Goal: Communication & Community: Answer question/provide support

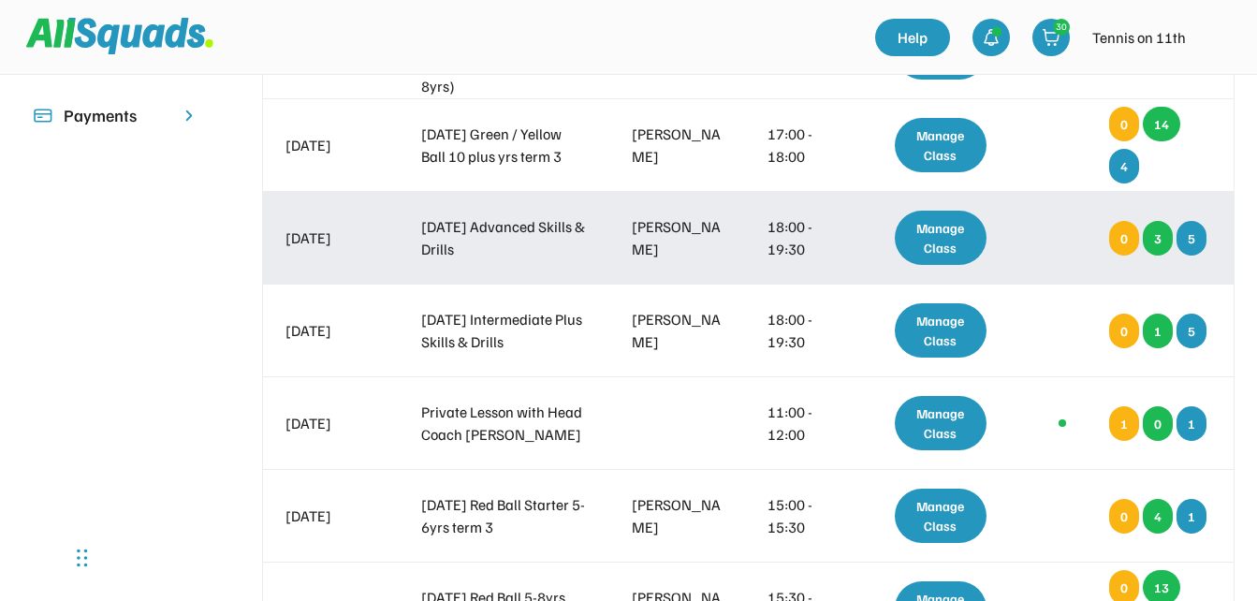
scroll to position [562, 0]
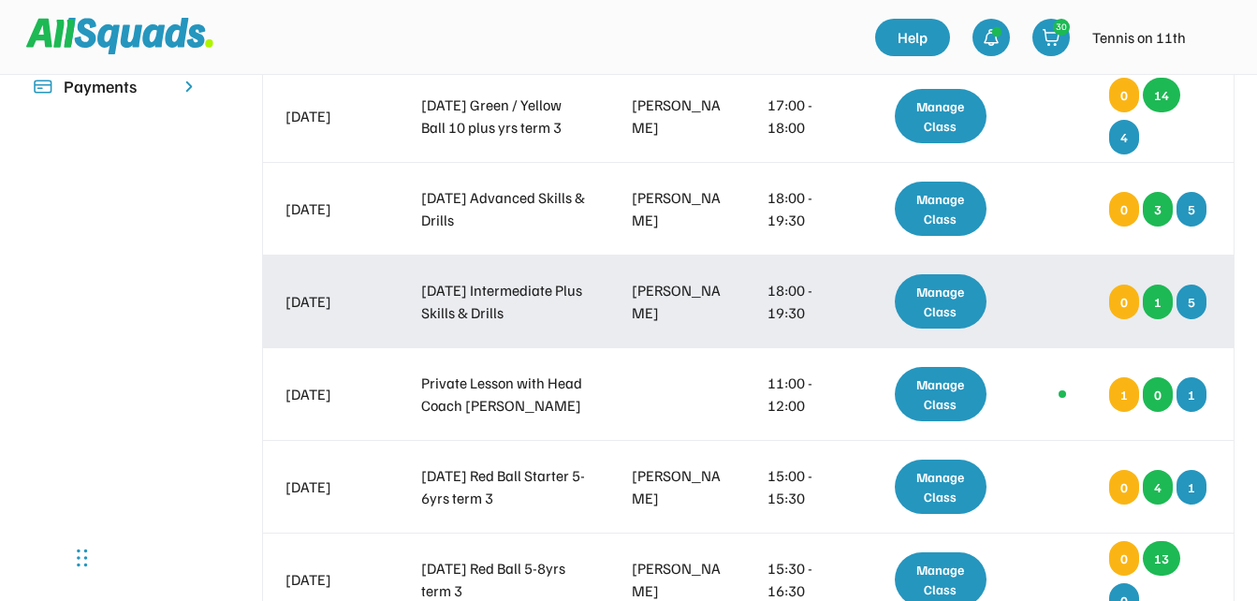
click at [923, 303] on div "Manage Class" at bounding box center [941, 301] width 93 height 54
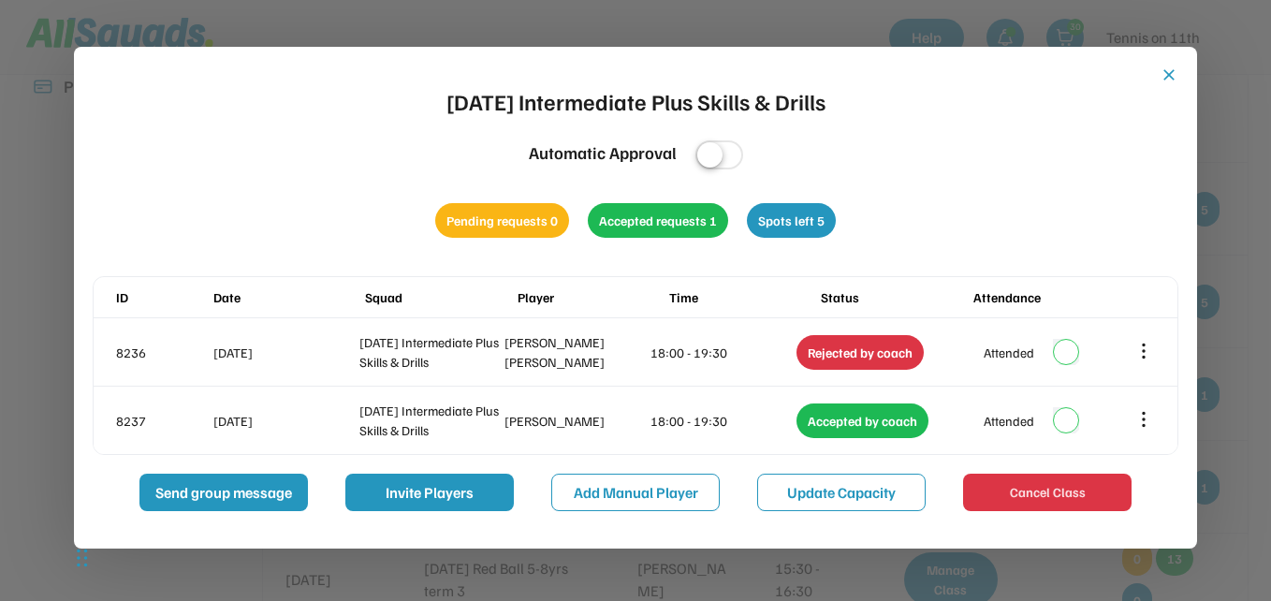
click at [1168, 78] on button "close" at bounding box center [1169, 75] width 19 height 19
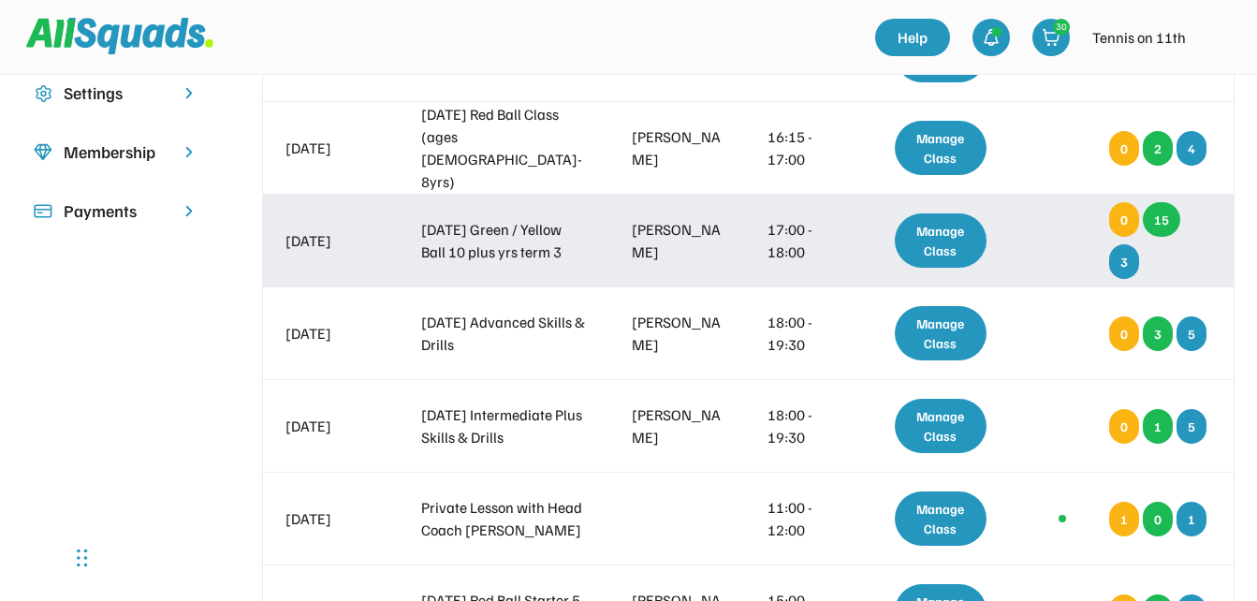
scroll to position [468, 0]
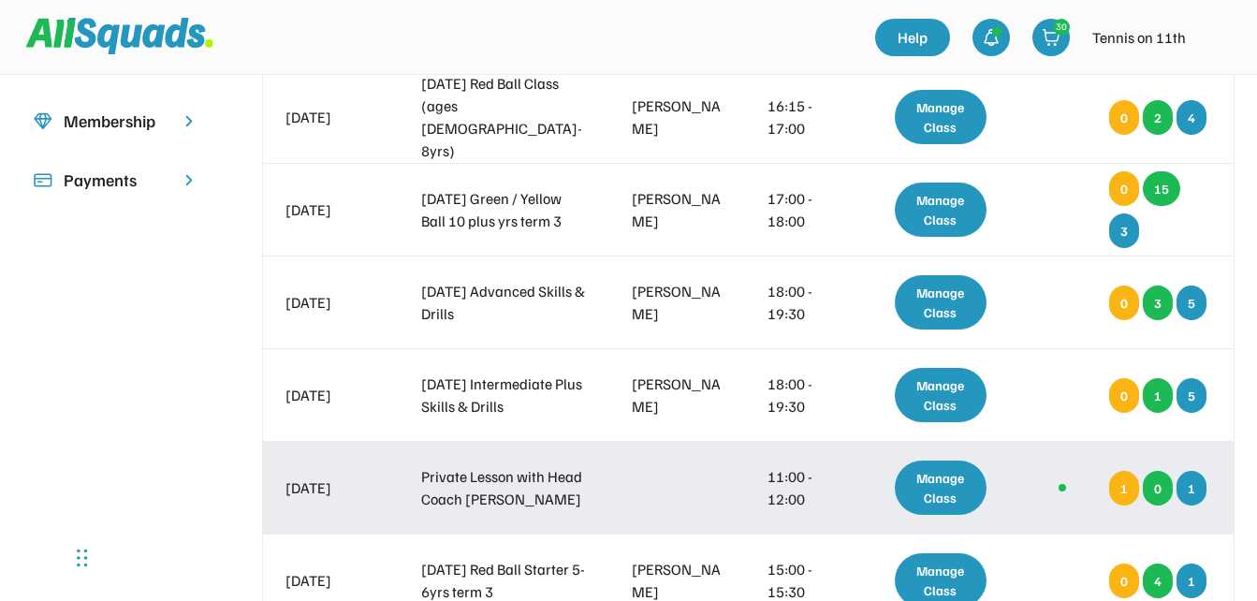
click at [964, 488] on div "Manage Class" at bounding box center [941, 487] width 93 height 54
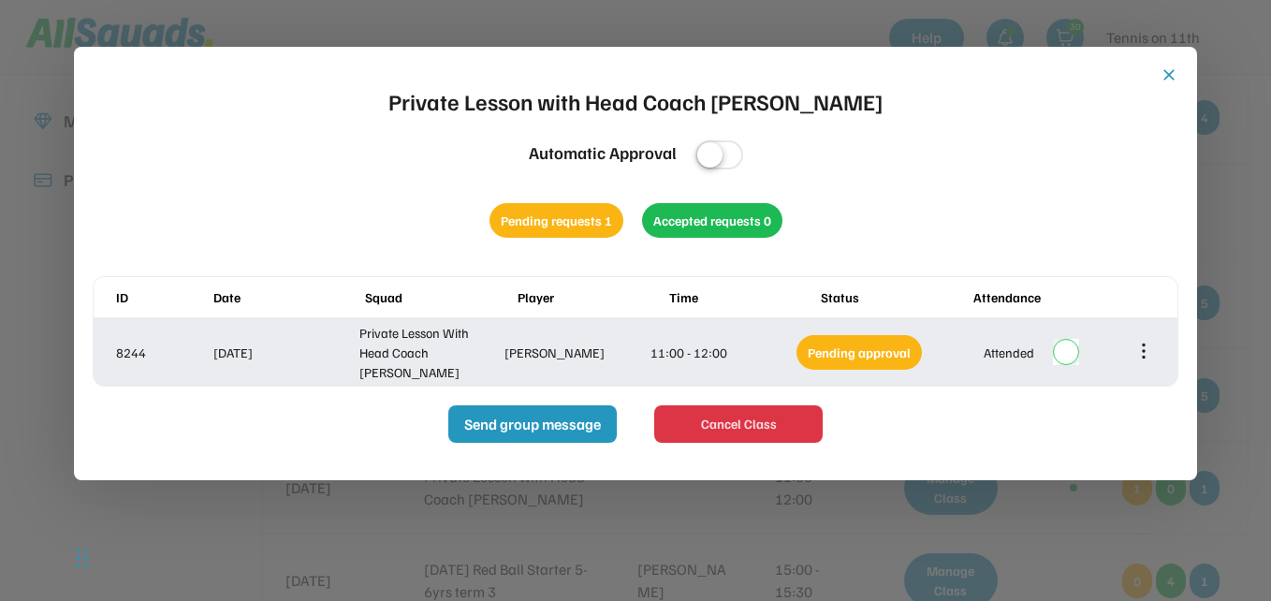
click at [1144, 356] on icon at bounding box center [1144, 351] width 0 height 12
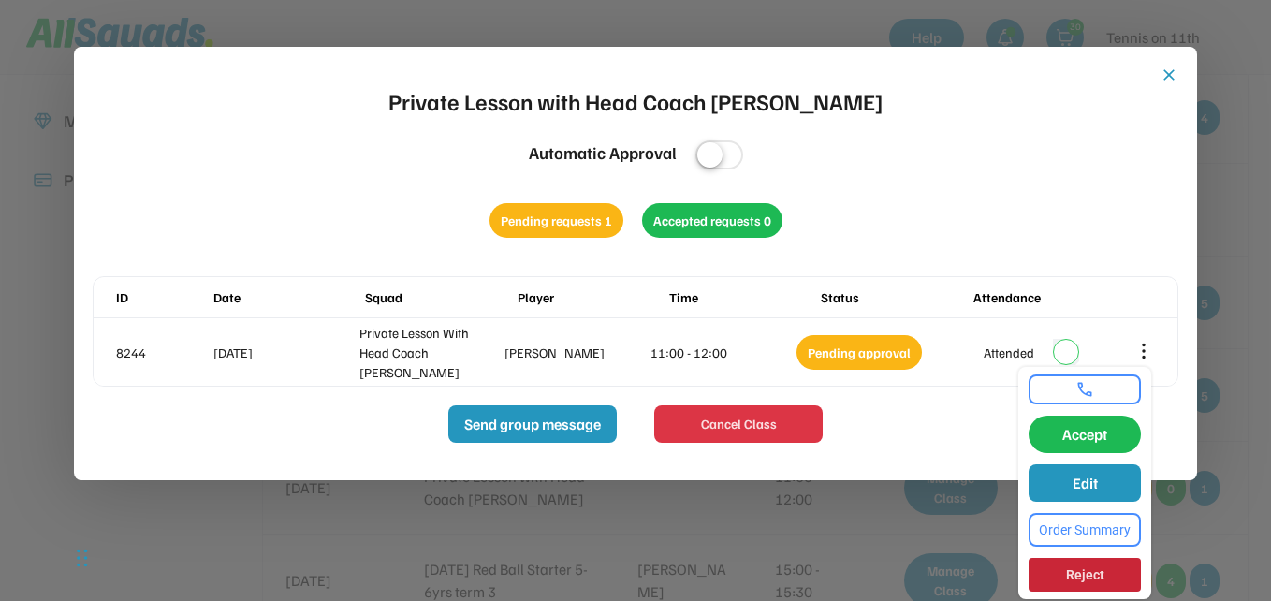
click at [886, 535] on div at bounding box center [635, 300] width 1271 height 601
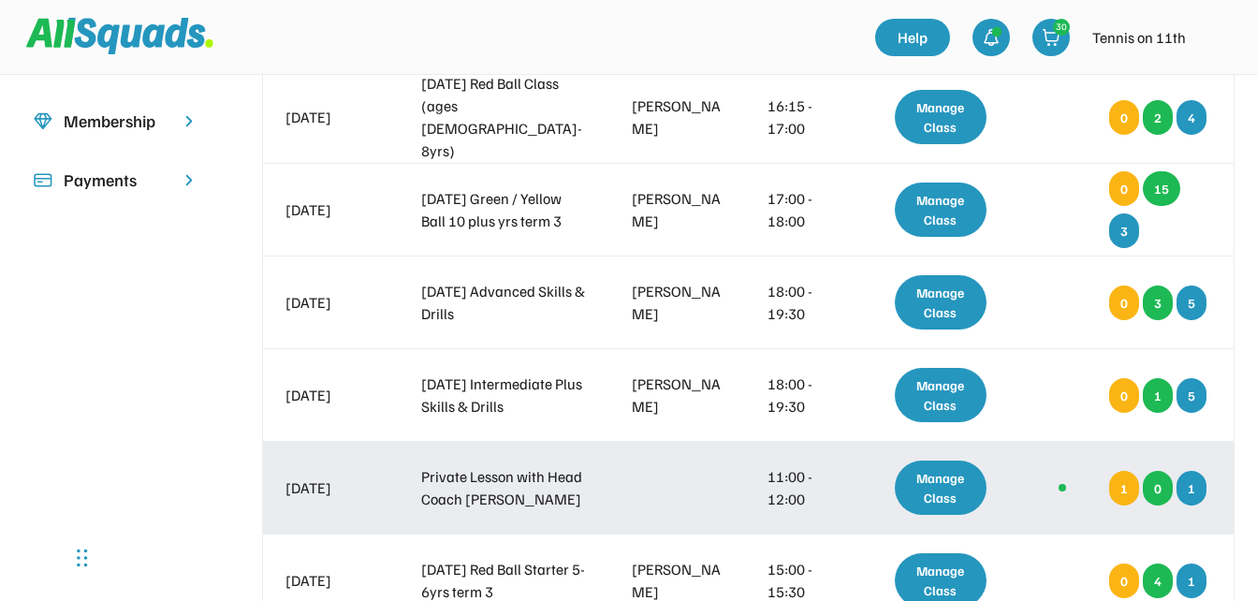
click at [951, 482] on div "Manage Class" at bounding box center [941, 487] width 93 height 54
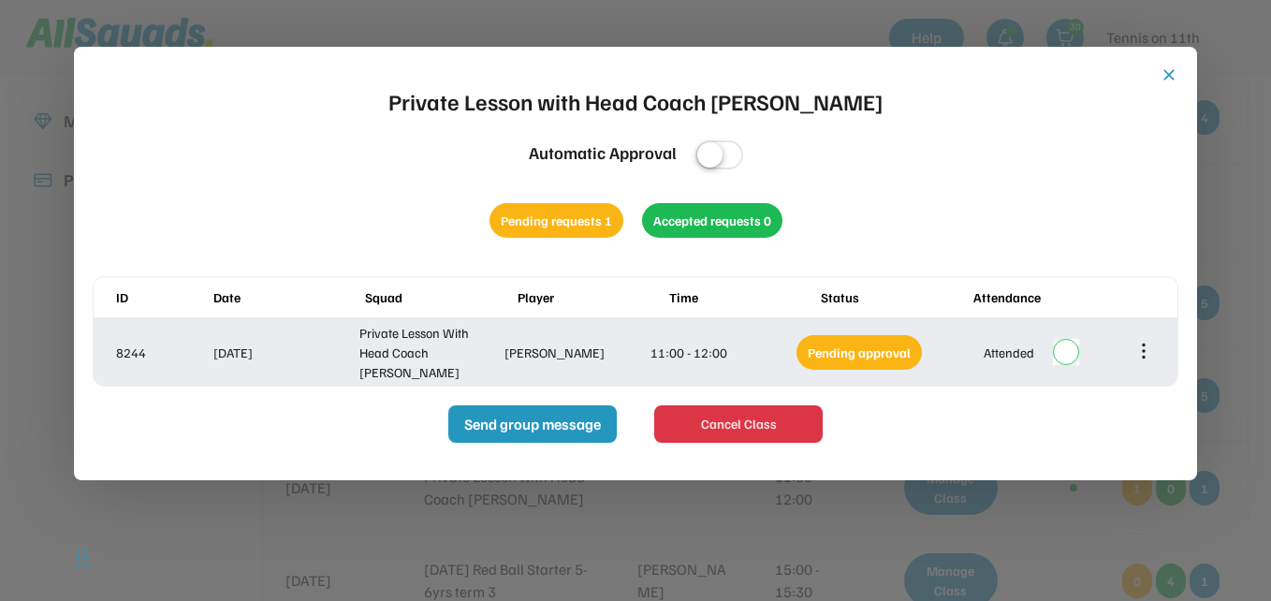
click at [1146, 351] on icon at bounding box center [1143, 351] width 21 height 21
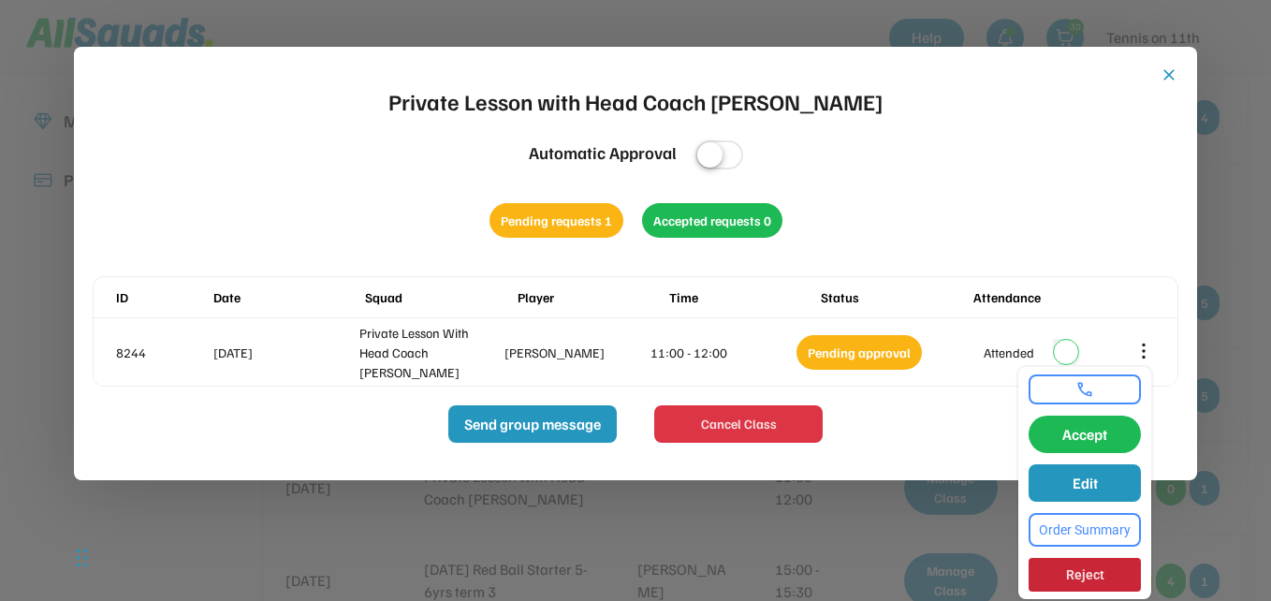
click at [1095, 394] on link at bounding box center [1084, 389] width 101 height 19
click at [1103, 538] on button "Order Summary" at bounding box center [1085, 530] width 112 height 34
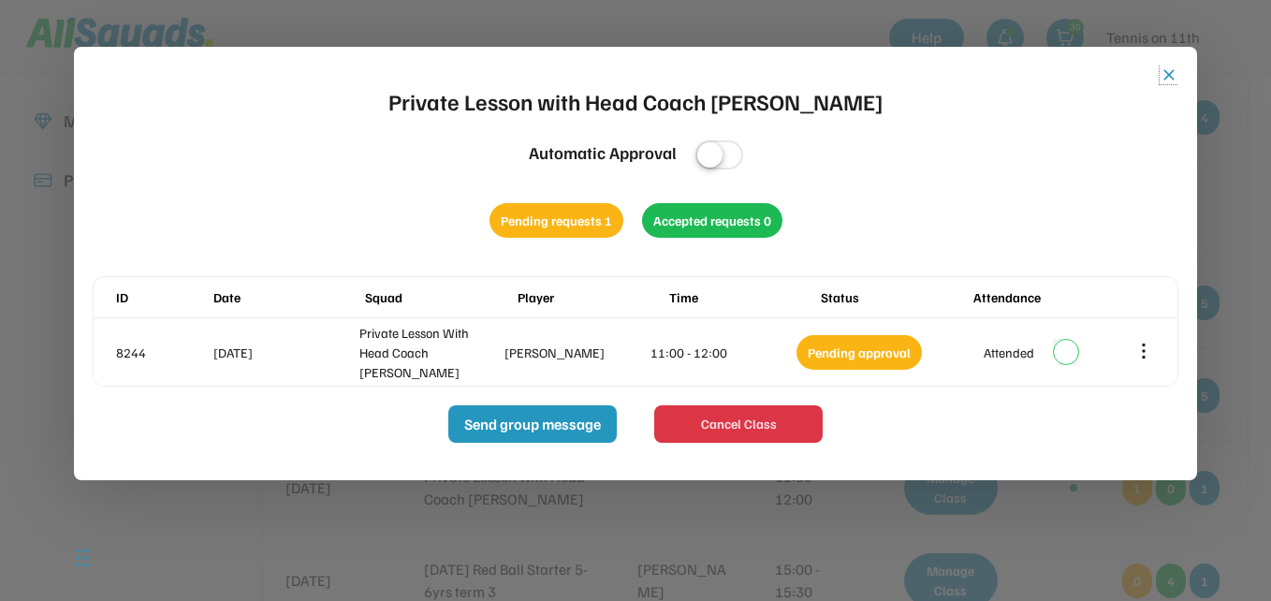
click at [1167, 75] on button "close" at bounding box center [1169, 75] width 19 height 19
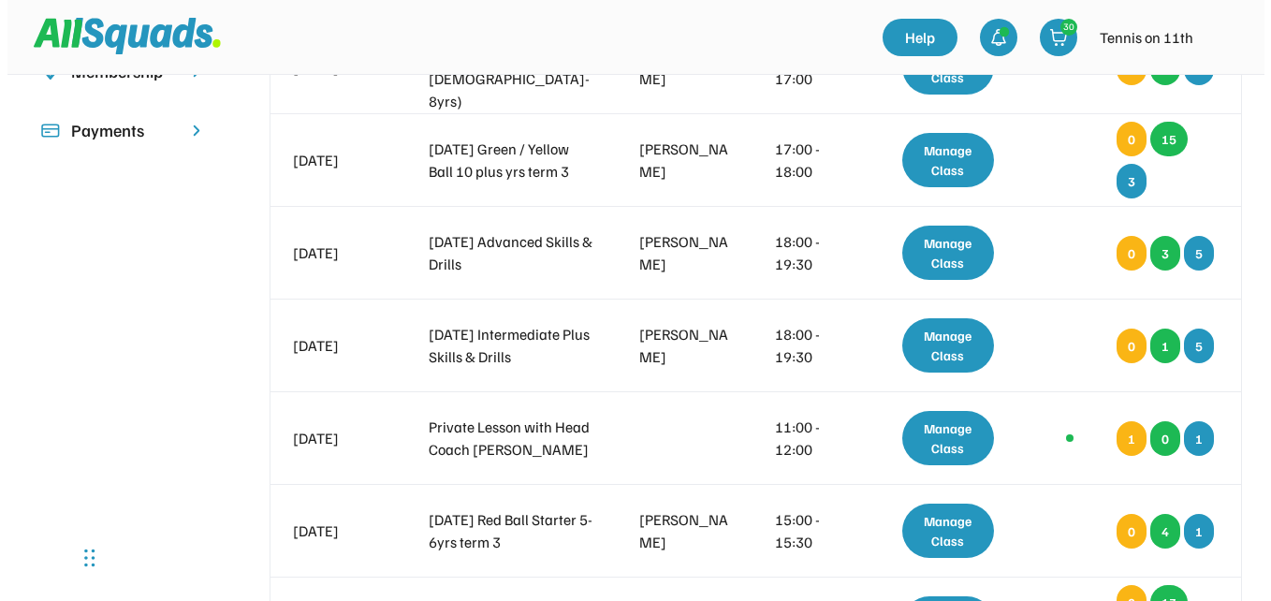
scroll to position [655, 0]
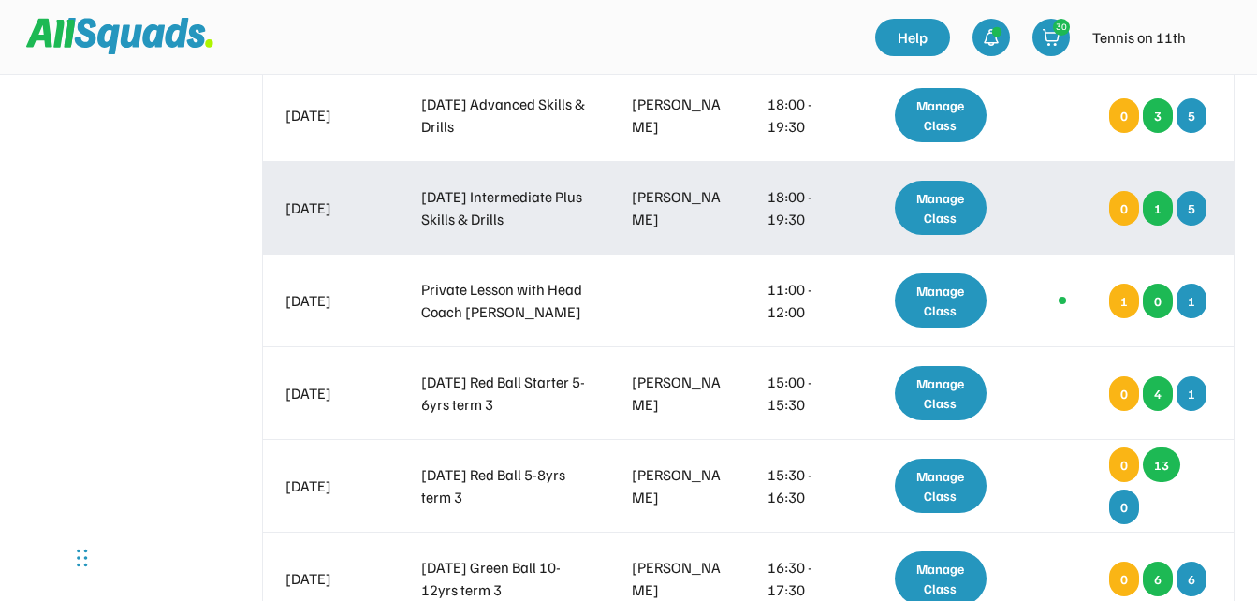
click at [931, 206] on div "Manage Class" at bounding box center [941, 208] width 93 height 54
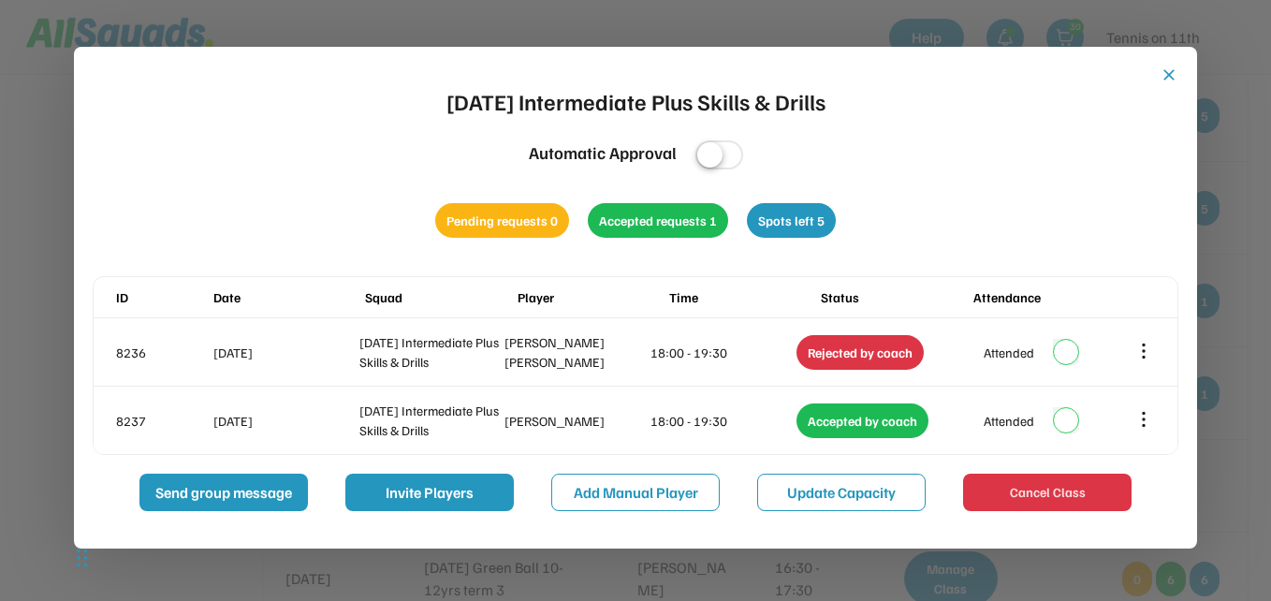
click at [1173, 76] on button "close" at bounding box center [1169, 75] width 19 height 19
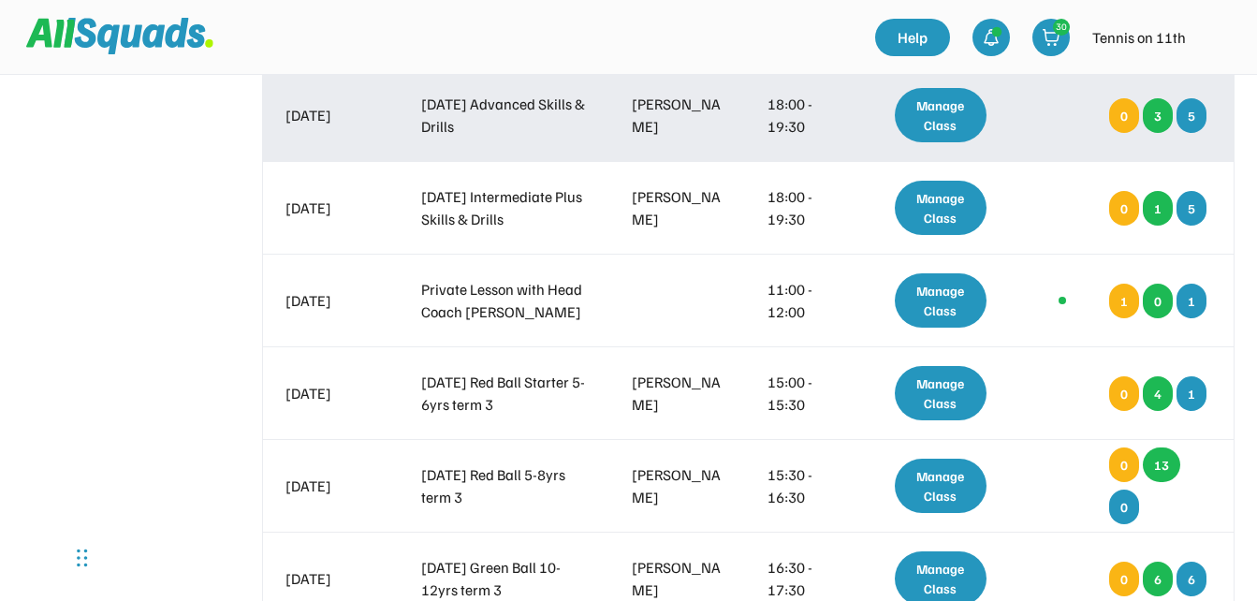
click at [953, 113] on div "Manage Class" at bounding box center [941, 115] width 93 height 54
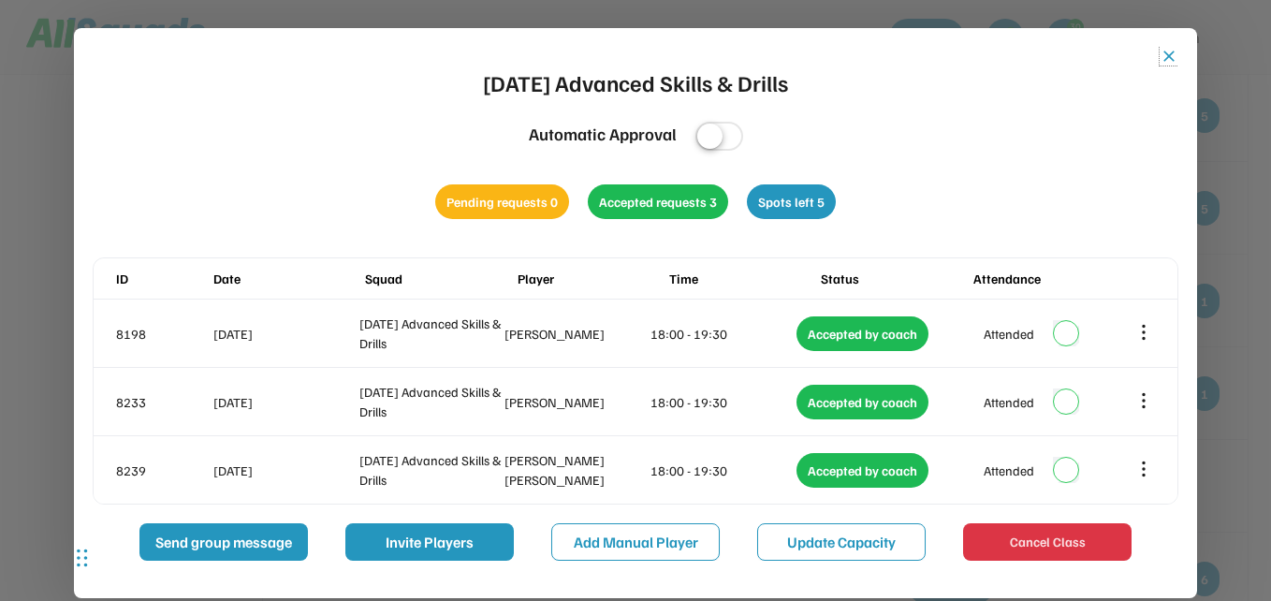
click at [1169, 54] on button "close" at bounding box center [1169, 56] width 19 height 19
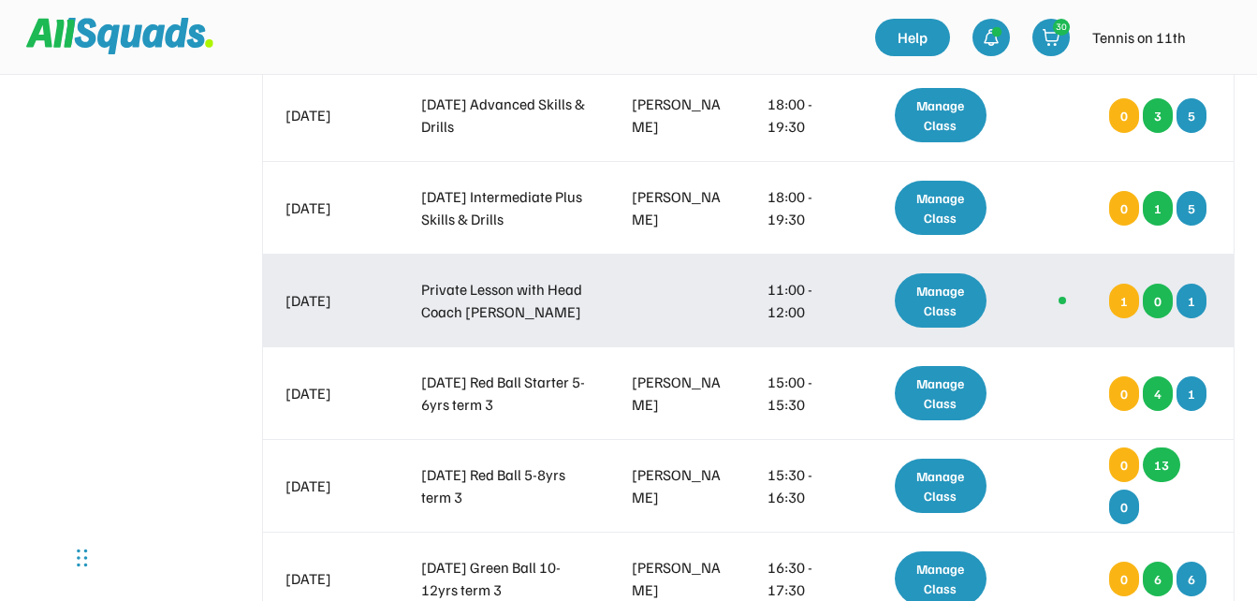
click at [947, 309] on div "Manage Class" at bounding box center [941, 300] width 93 height 54
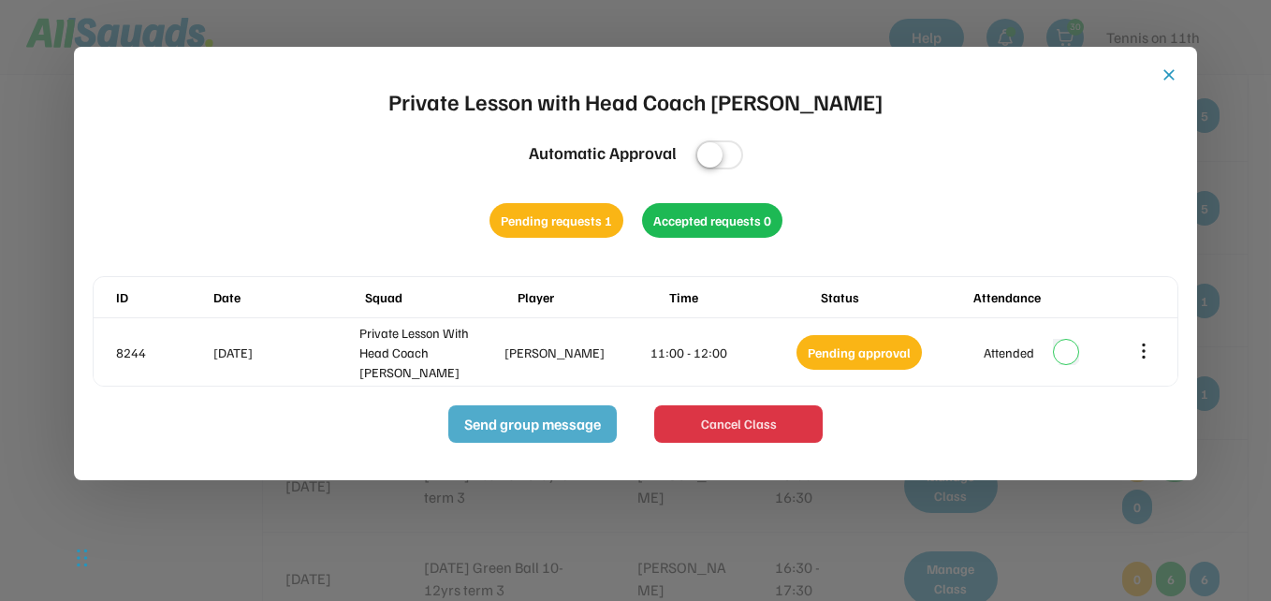
click at [568, 430] on button "Send group message" at bounding box center [532, 423] width 168 height 37
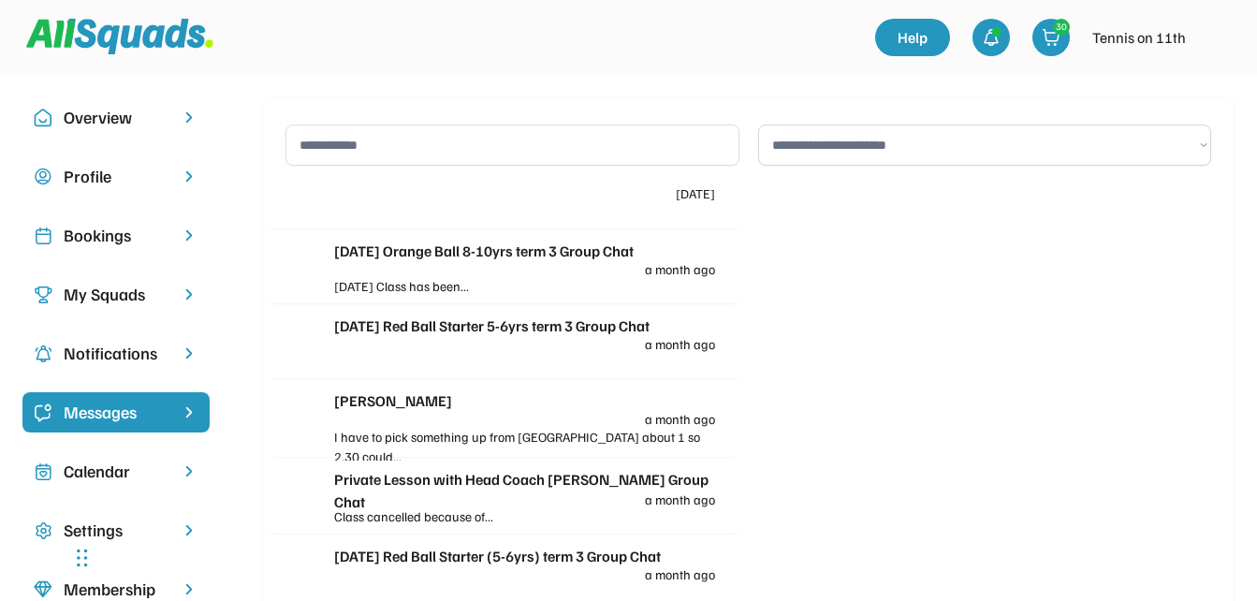
scroll to position [1310, 0]
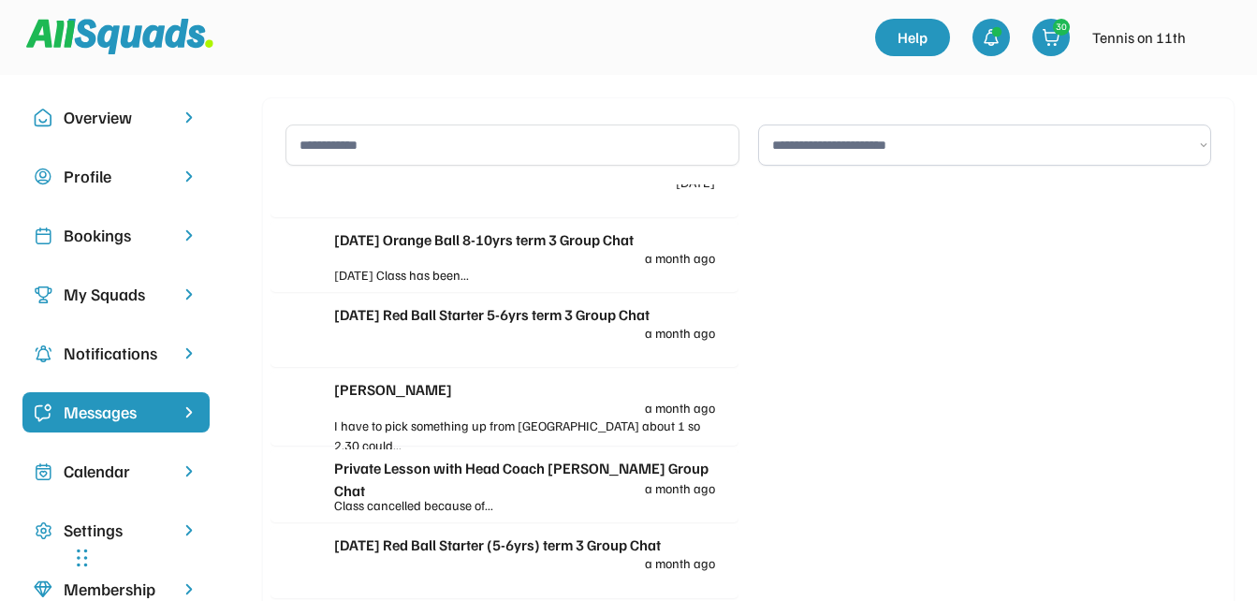
click at [494, 416] on div "I have to pick something up from Brisbane about 1 so 2.30 could..." at bounding box center [524, 435] width 381 height 39
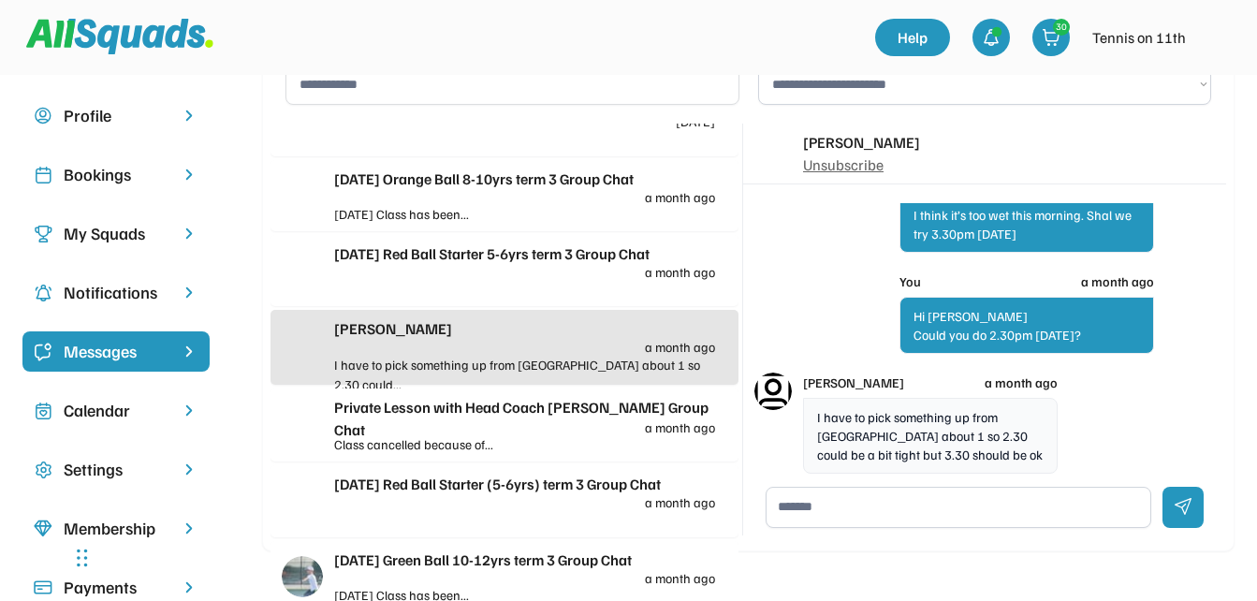
scroll to position [94, 0]
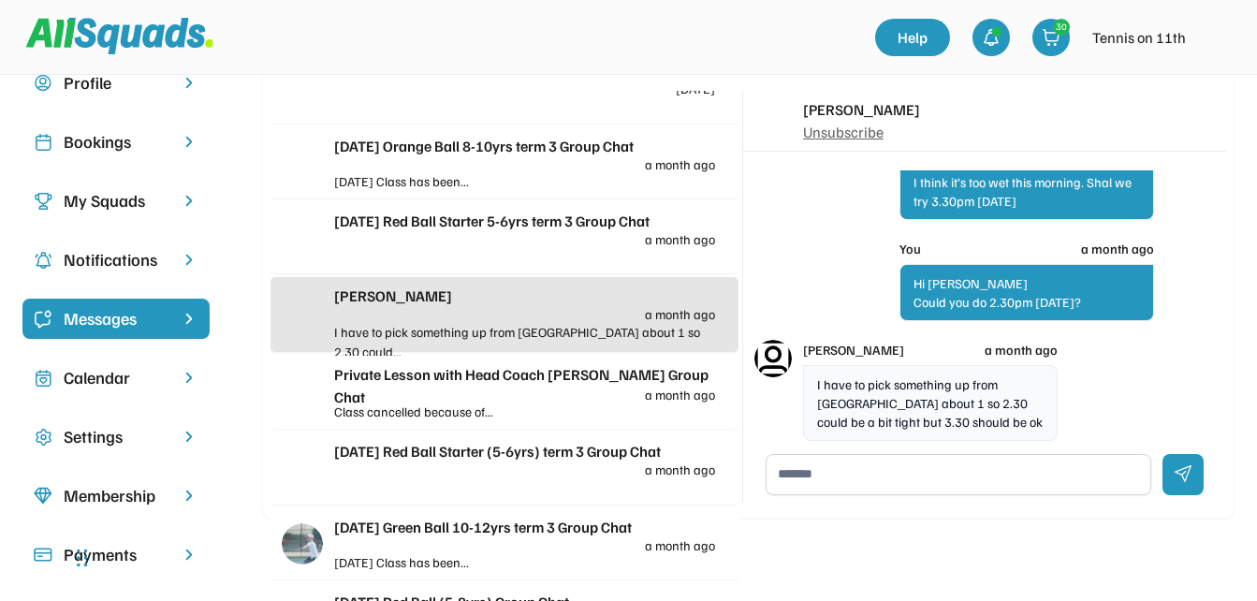
click at [988, 419] on div "I have to pick something up from Brisbane about 1 so 2.30 could be a bit tight …" at bounding box center [930, 403] width 255 height 76
click at [922, 467] on textarea at bounding box center [959, 474] width 386 height 41
click at [853, 487] on textarea "**********" at bounding box center [959, 474] width 386 height 41
click at [974, 491] on textarea "**********" at bounding box center [959, 474] width 386 height 41
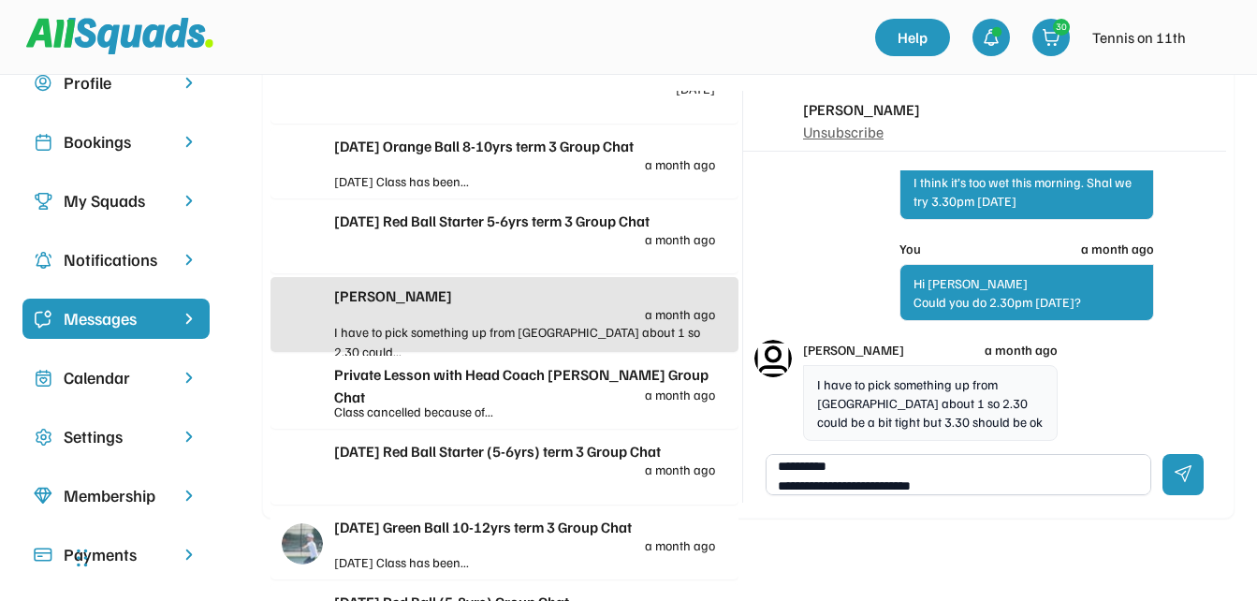
type textarea "**********"
click at [1193, 474] on div at bounding box center [1182, 474] width 41 height 41
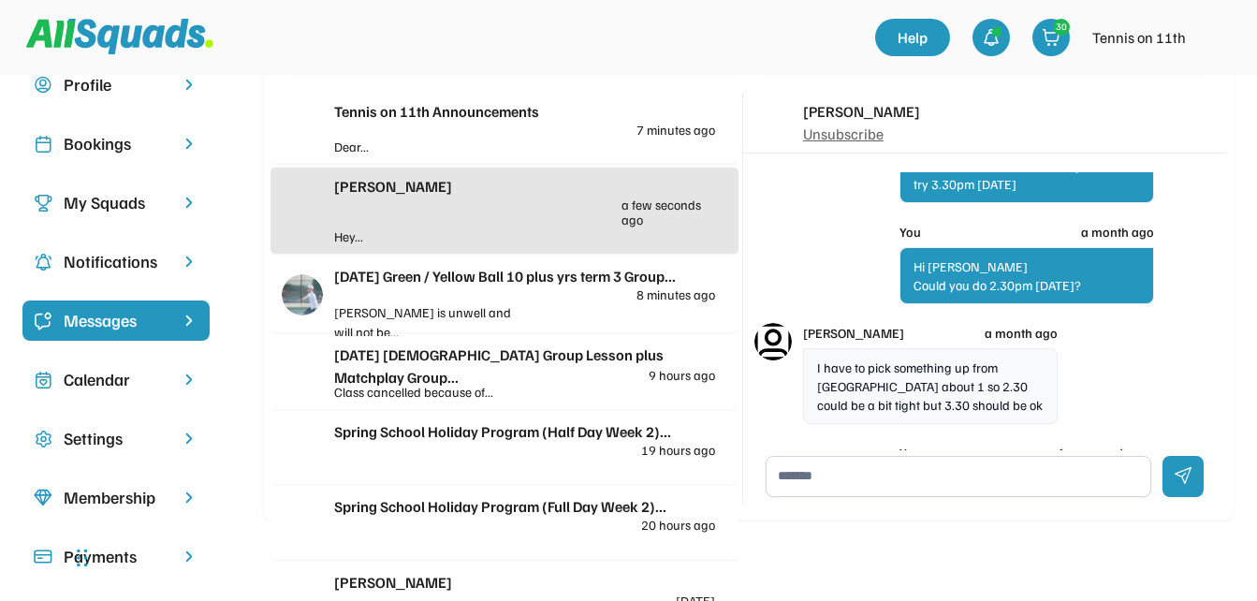
scroll to position [0, 0]
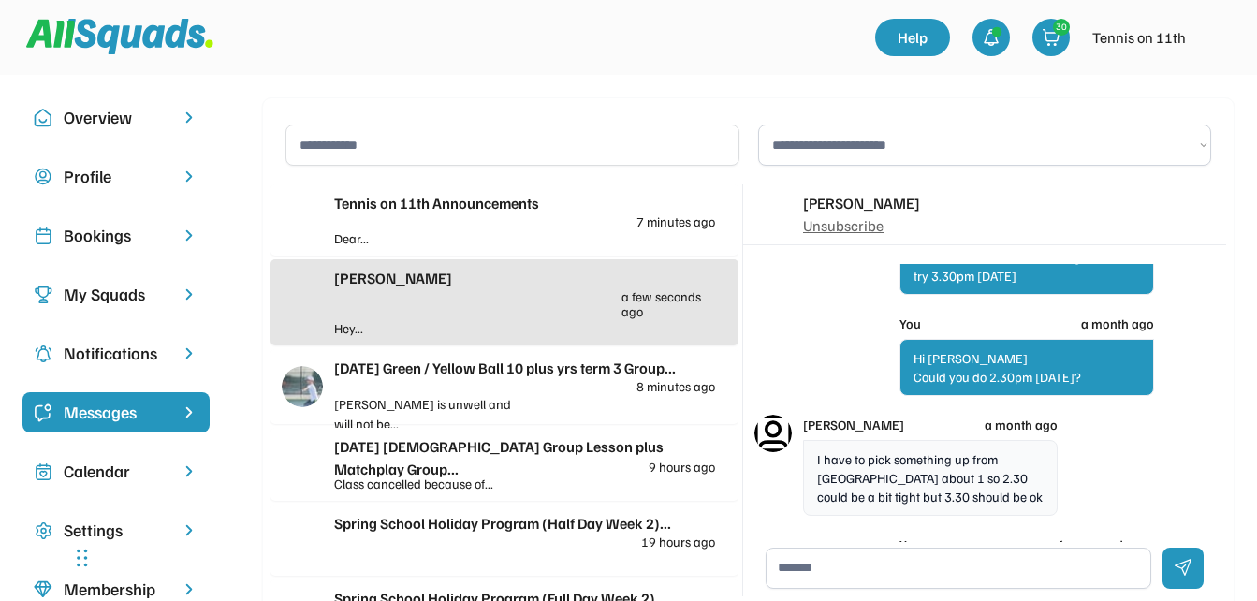
click at [87, 227] on div "Bookings" at bounding box center [116, 235] width 105 height 25
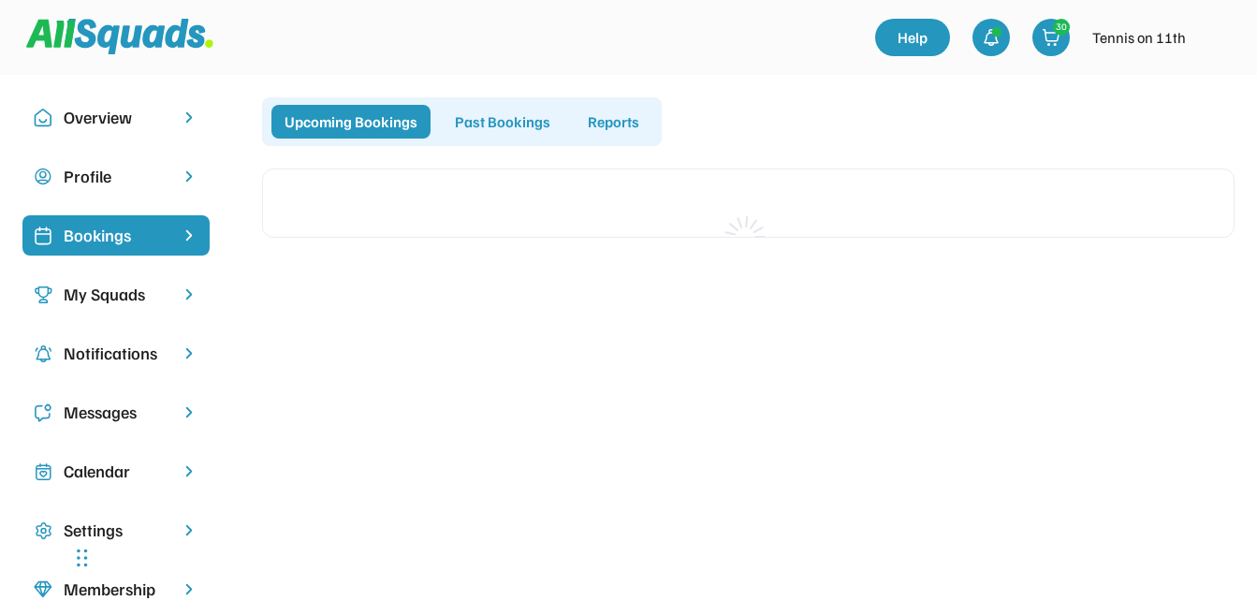
click at [85, 245] on div "Bookings" at bounding box center [116, 235] width 105 height 25
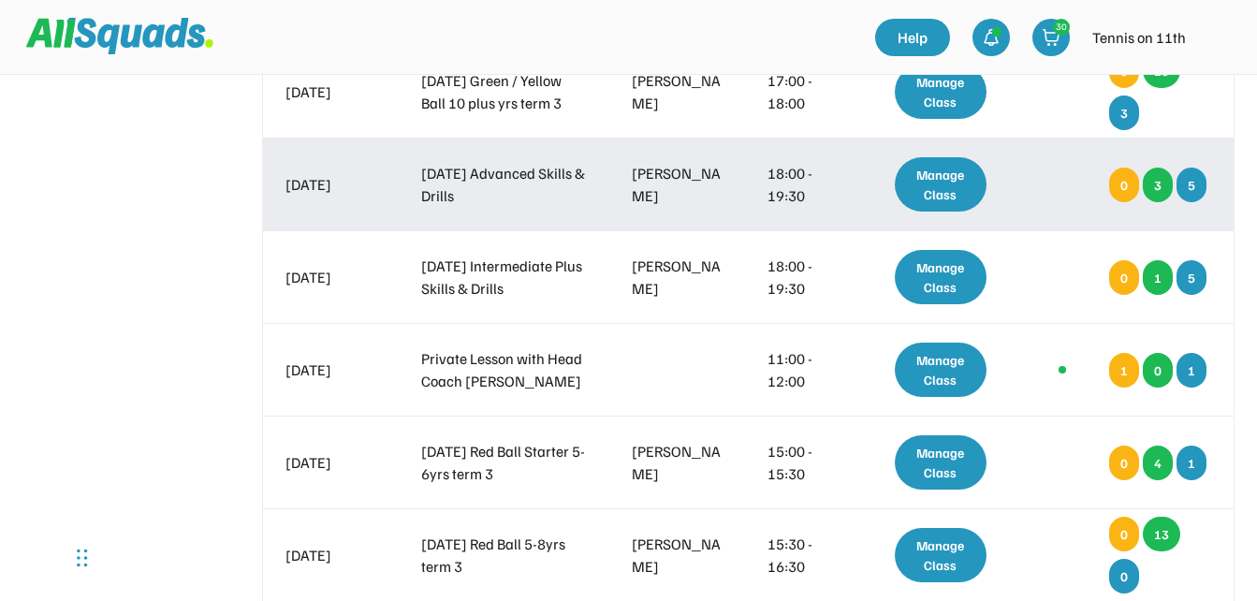
scroll to position [655, 0]
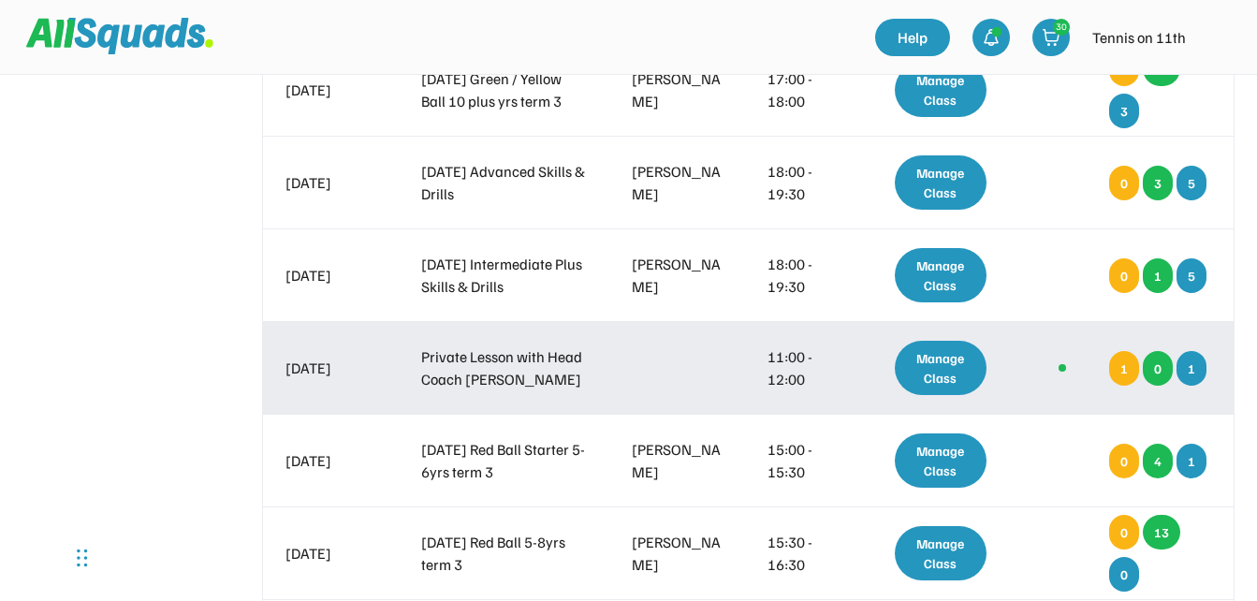
click at [929, 360] on div "Manage Class" at bounding box center [941, 368] width 93 height 54
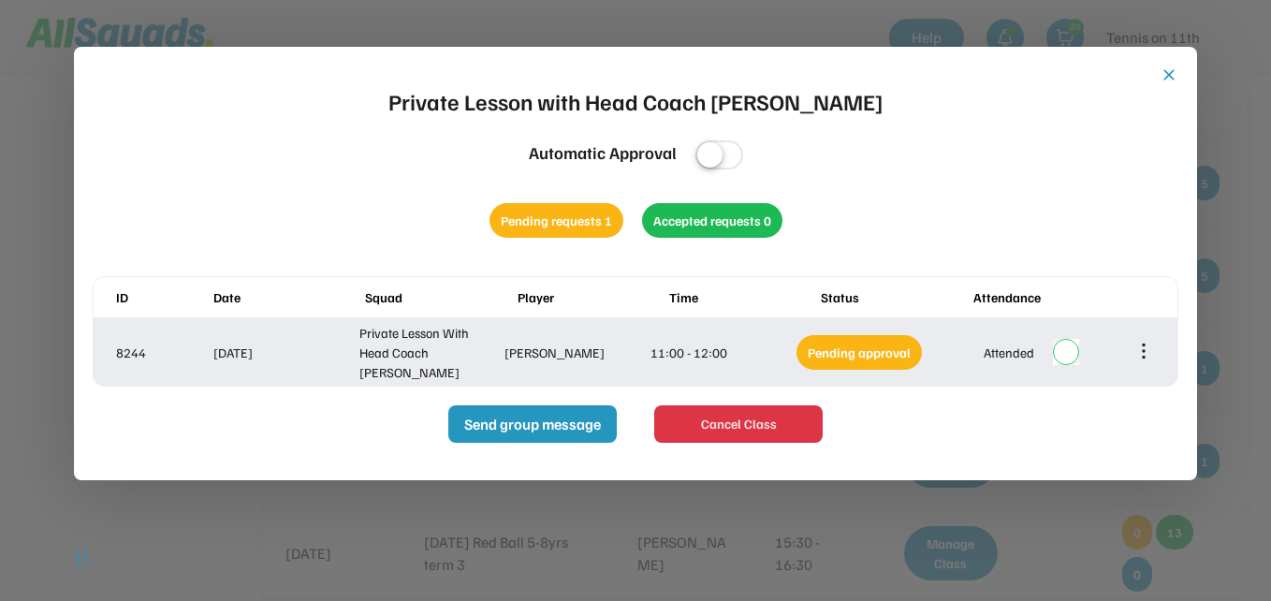
click at [1147, 351] on icon at bounding box center [1143, 351] width 21 height 21
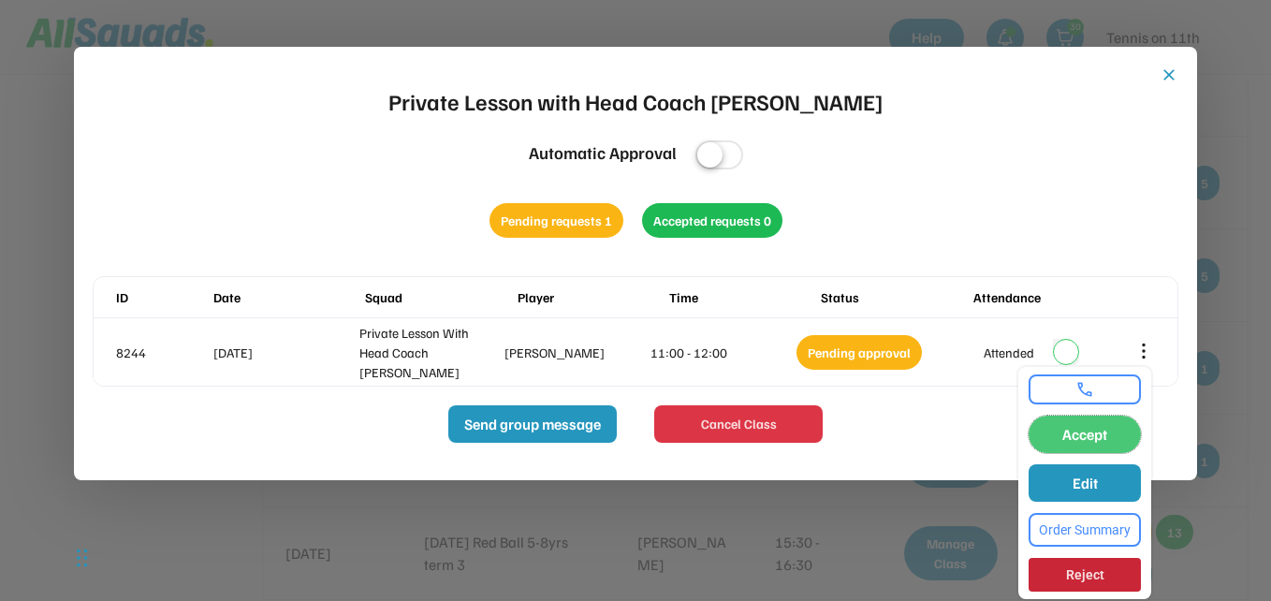
click at [1109, 434] on button "Accept" at bounding box center [1085, 434] width 112 height 37
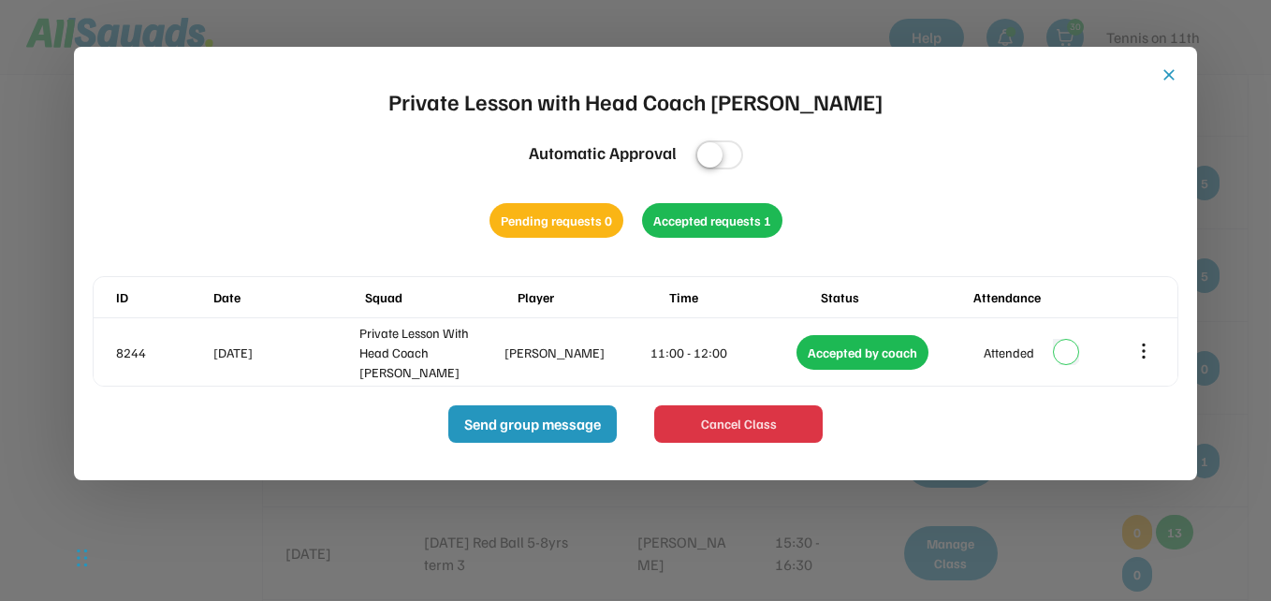
click at [1172, 73] on button "close" at bounding box center [1169, 75] width 19 height 19
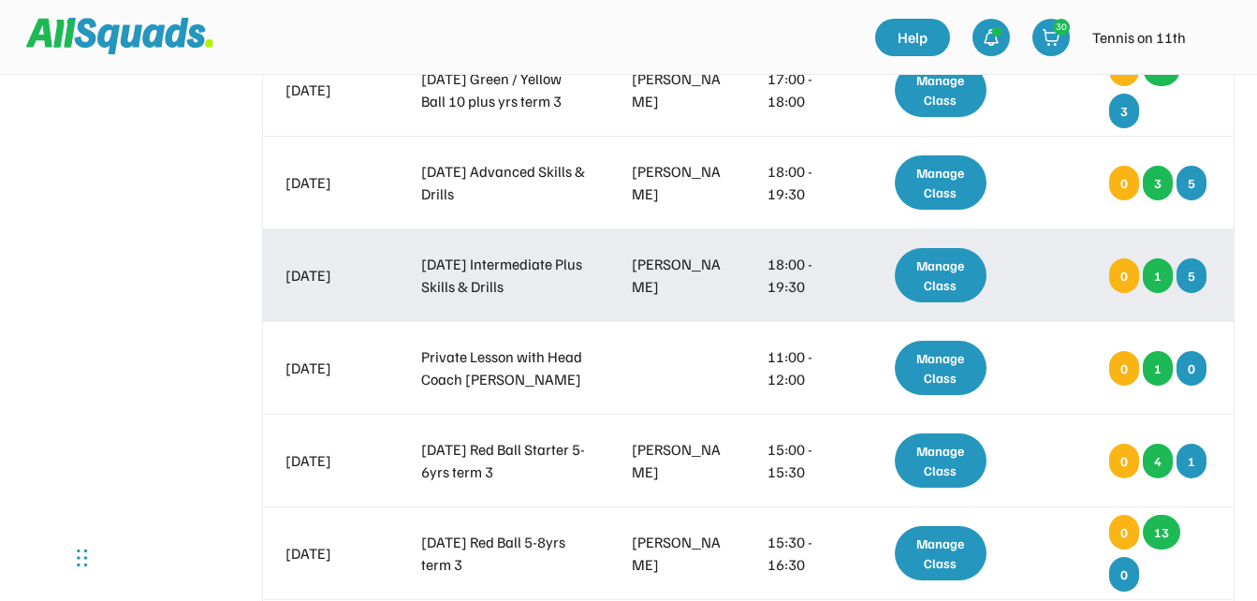
click at [931, 285] on div "Manage Class" at bounding box center [941, 275] width 93 height 54
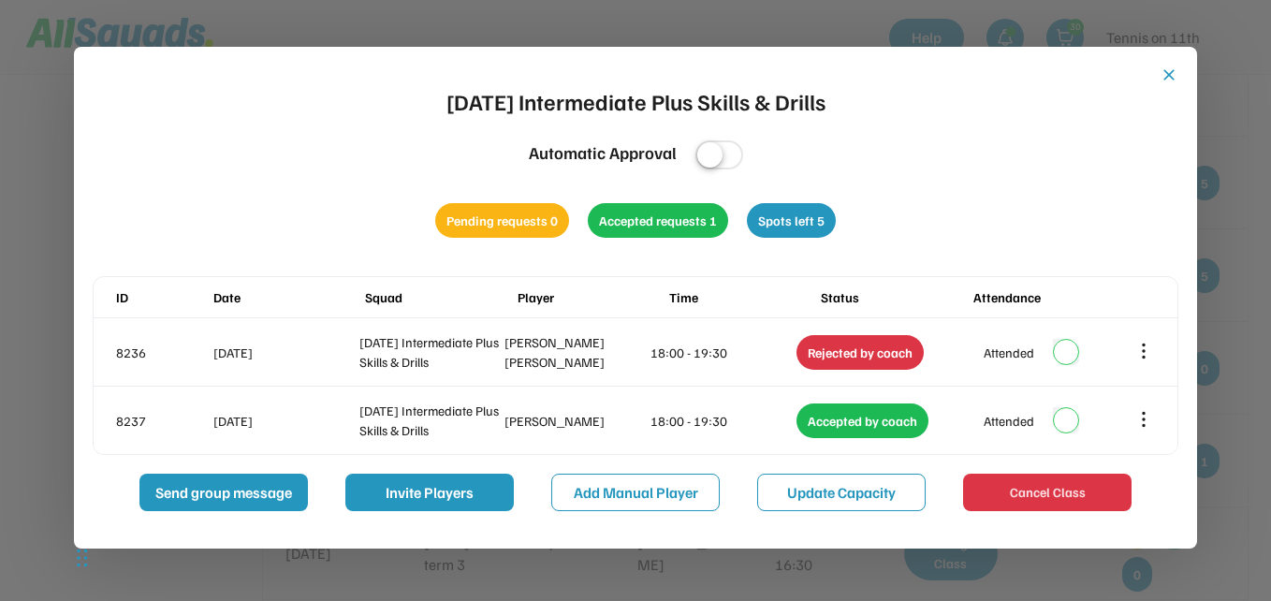
click at [1171, 74] on button "close" at bounding box center [1169, 75] width 19 height 19
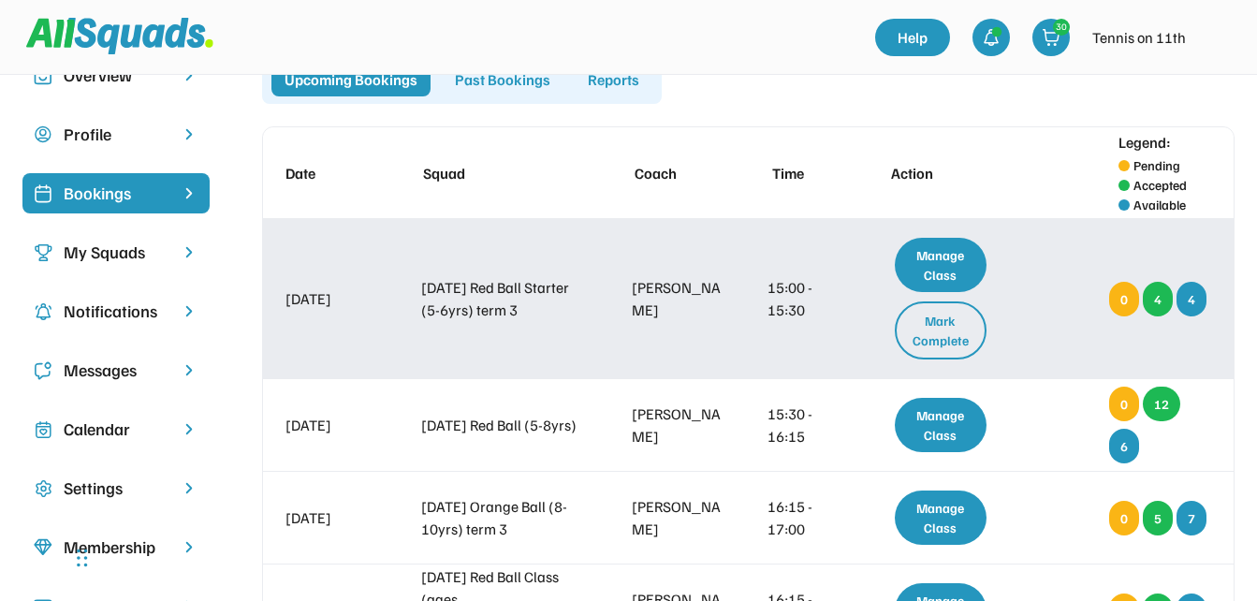
scroll to position [0, 0]
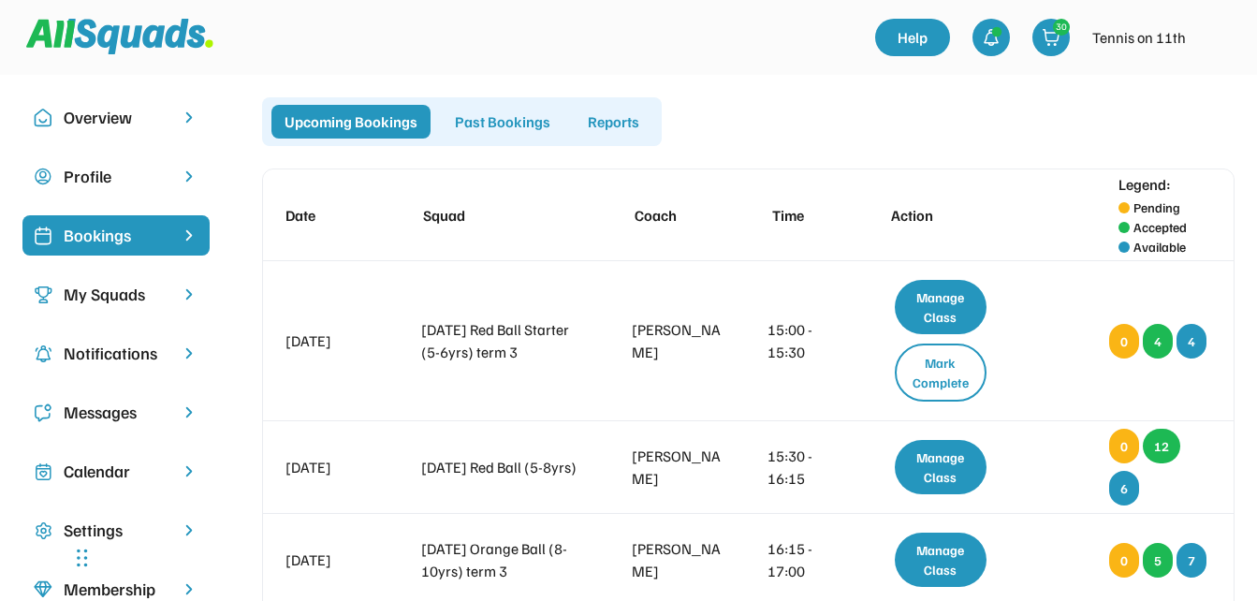
click at [118, 40] on img at bounding box center [119, 37] width 187 height 36
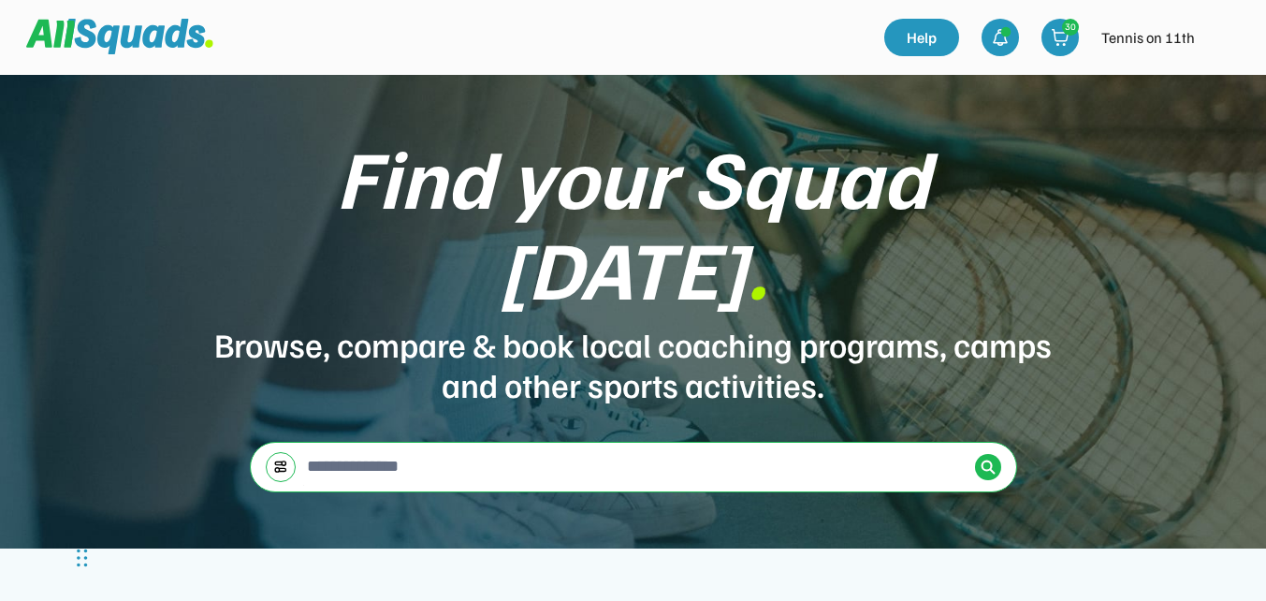
click at [1224, 33] on img at bounding box center [1224, 37] width 37 height 37
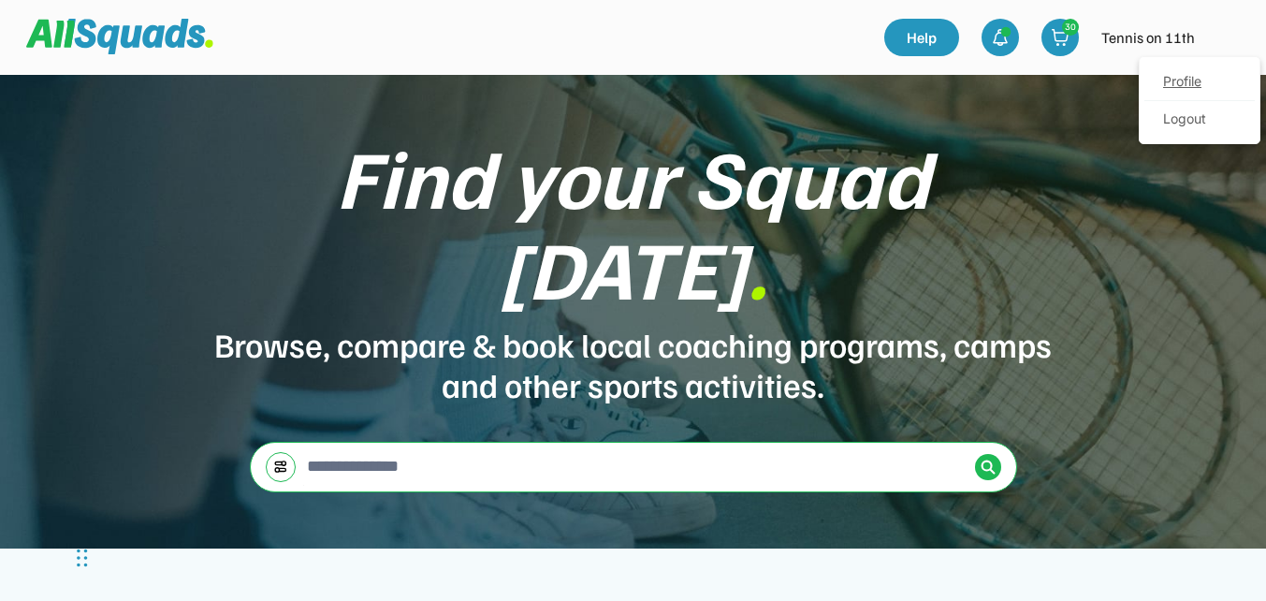
click at [1194, 79] on link "Profile" at bounding box center [1200, 82] width 110 height 37
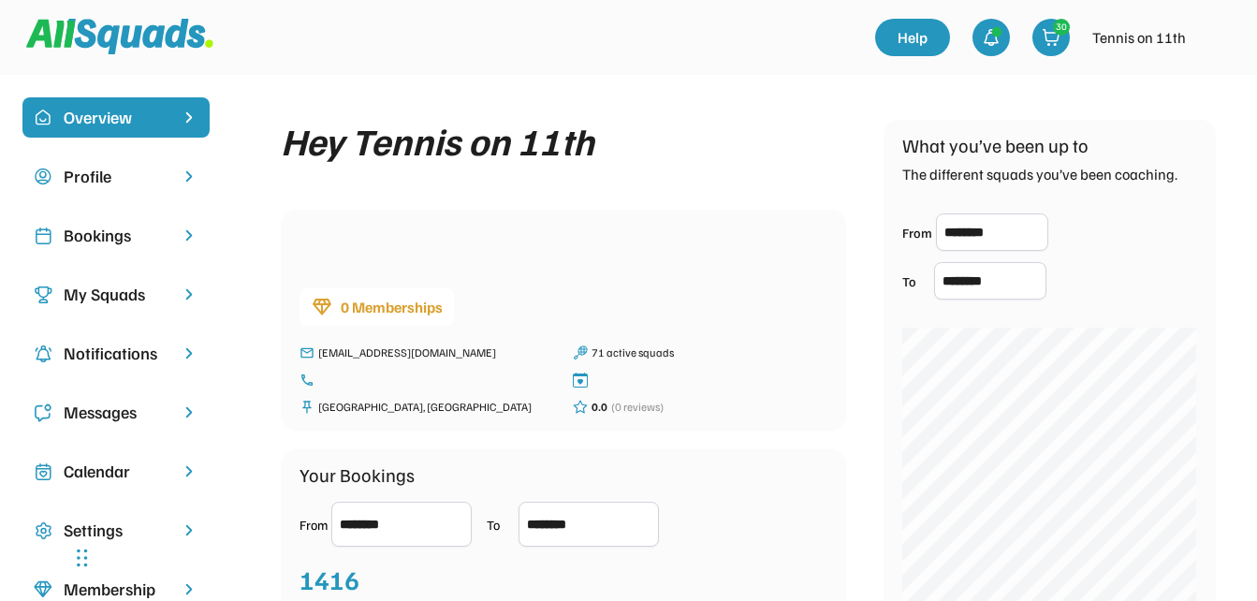
click at [109, 234] on div "Bookings" at bounding box center [116, 235] width 105 height 25
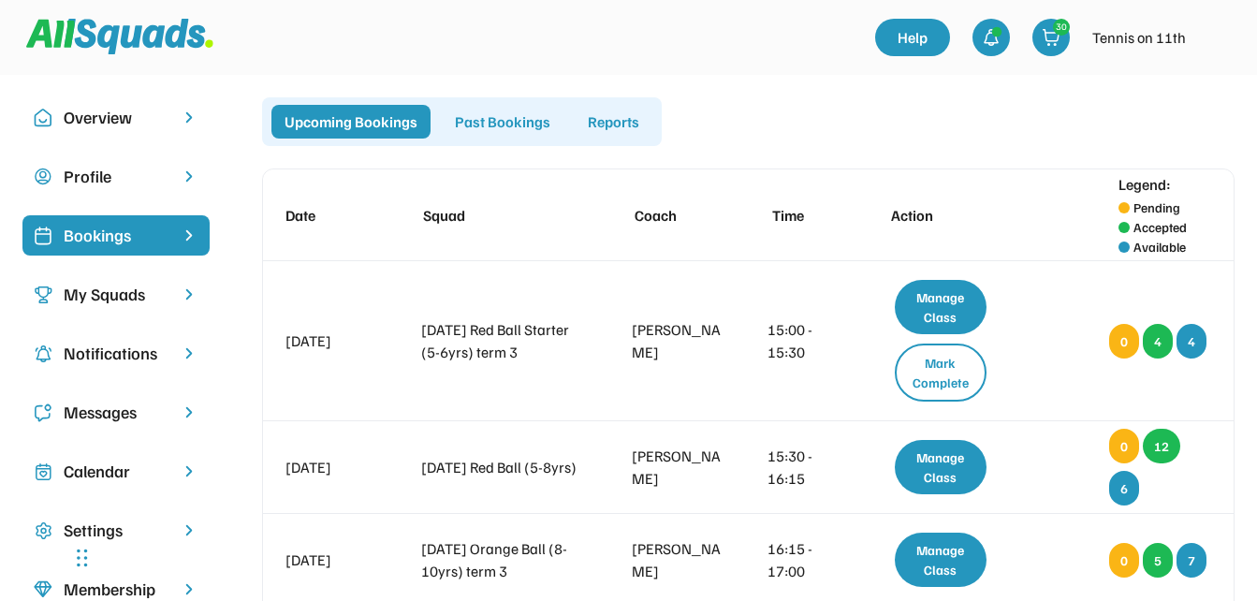
click at [82, 35] on img at bounding box center [119, 37] width 187 height 36
